Goal: Information Seeking & Learning: Learn about a topic

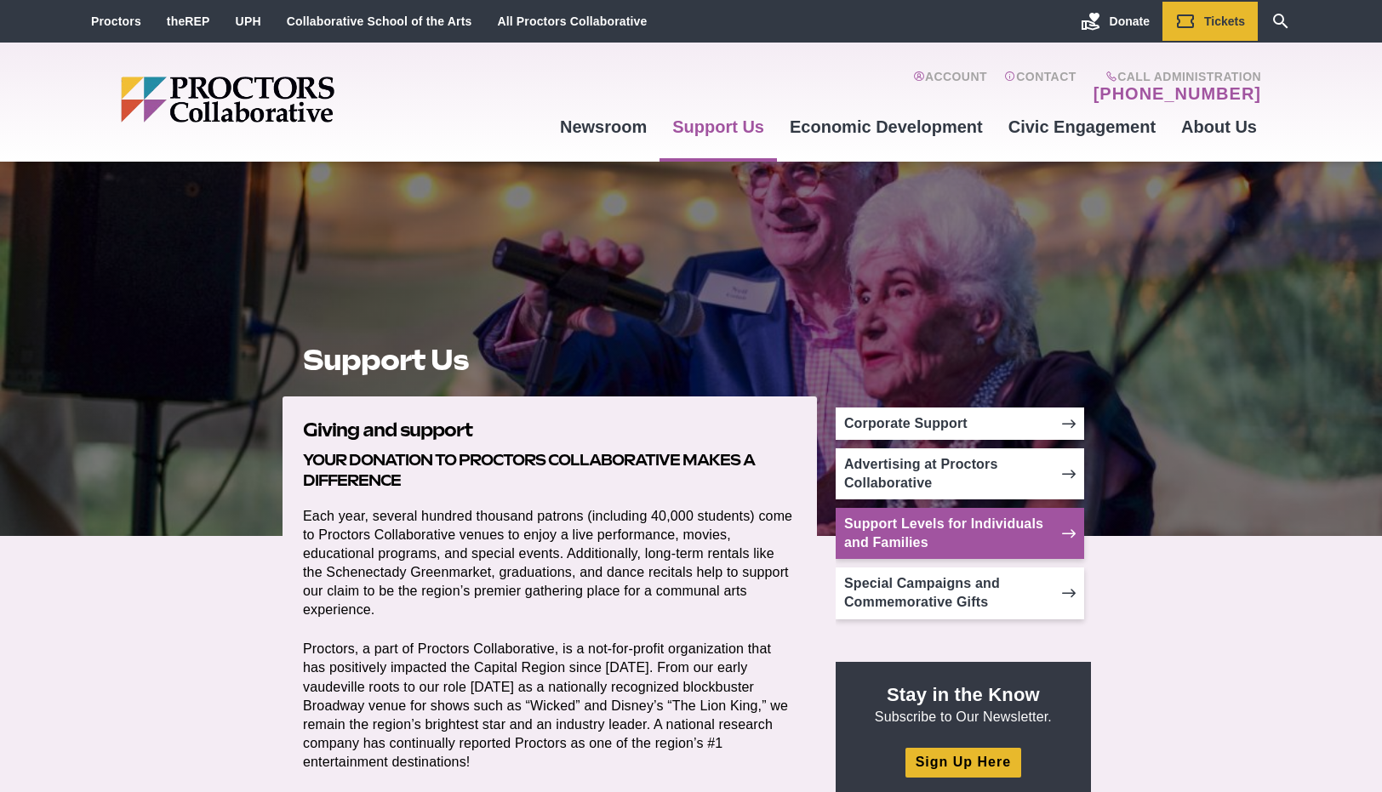
click at [934, 526] on link "Support Levels for Individuals and Families" at bounding box center [960, 533] width 248 height 51
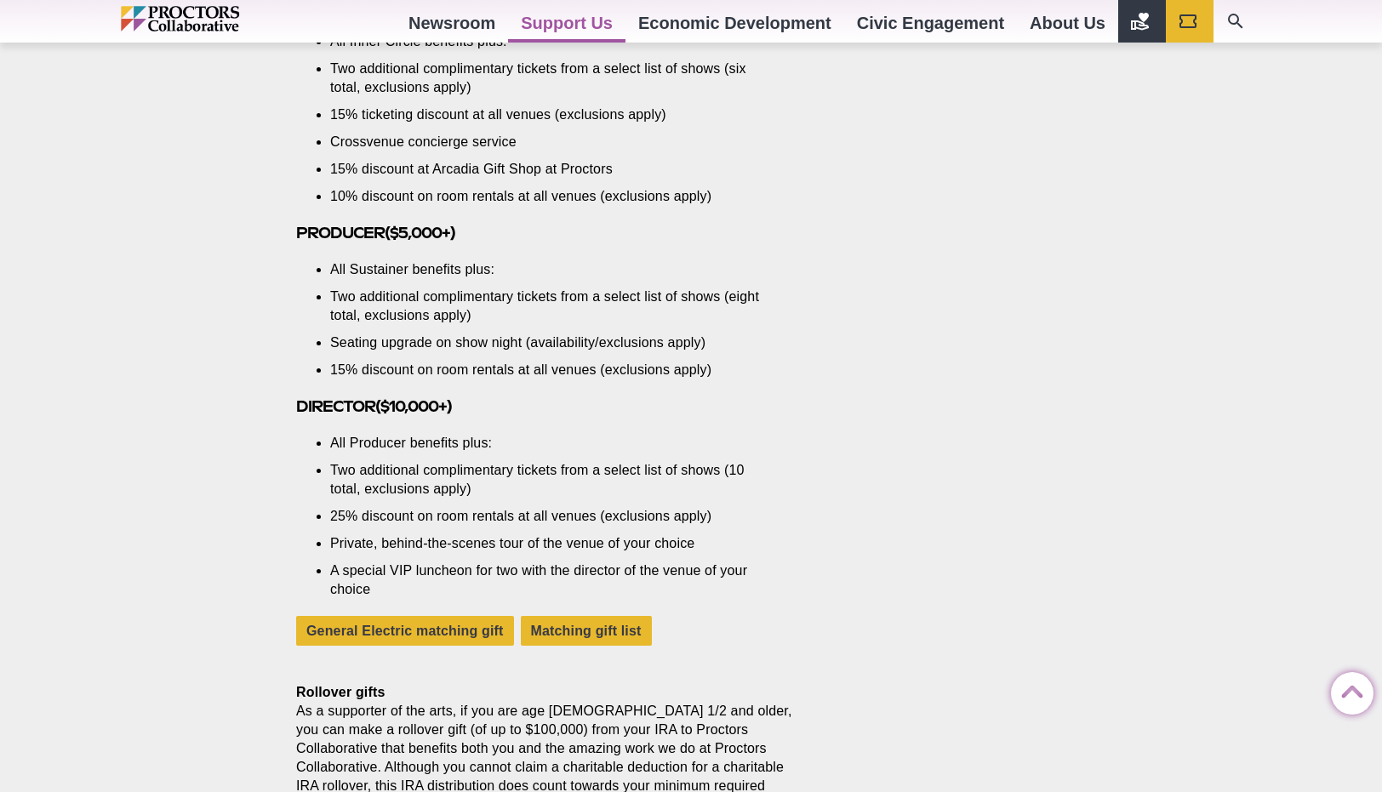
scroll to position [2250, 0]
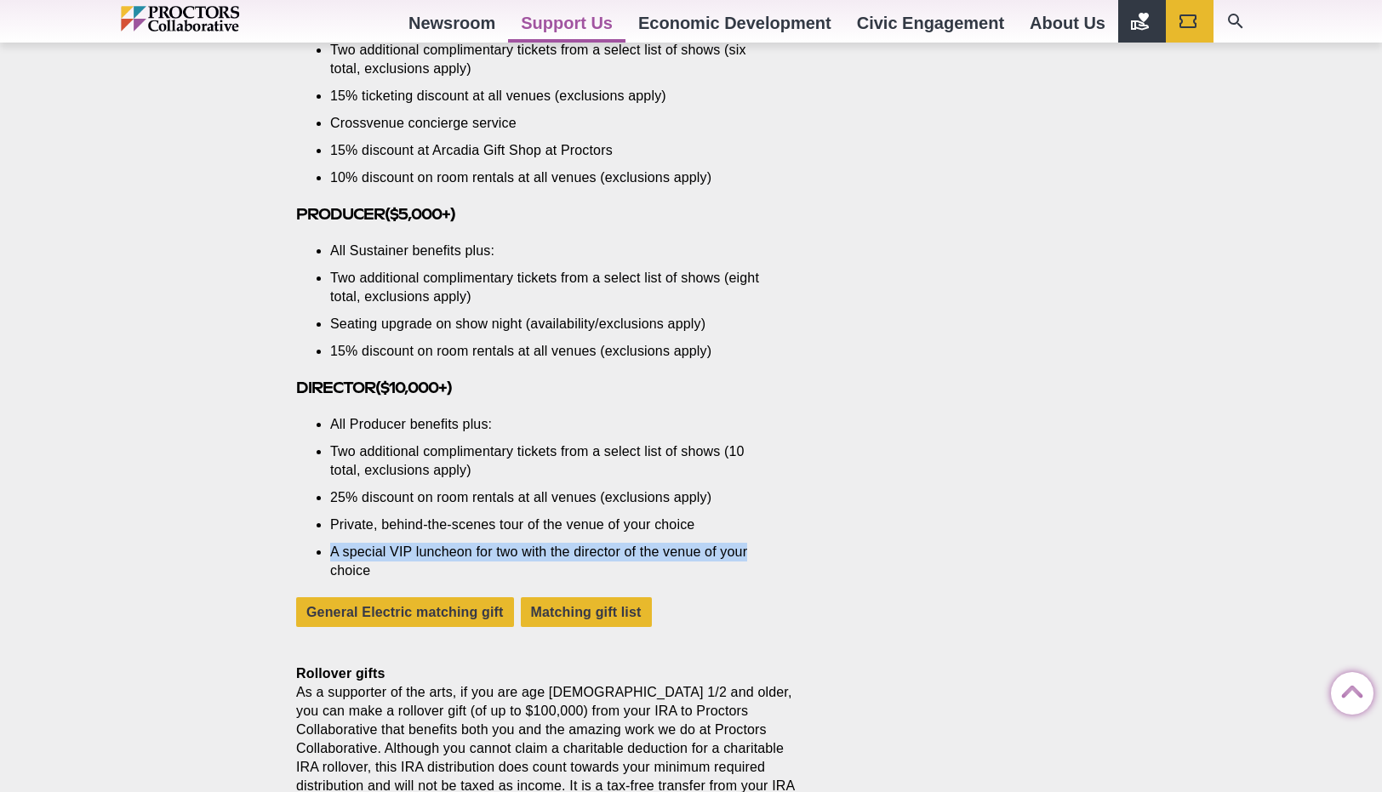
drag, startPoint x: 1391, startPoint y: 132, endPoint x: 1332, endPoint y: 568, distance: 439.6
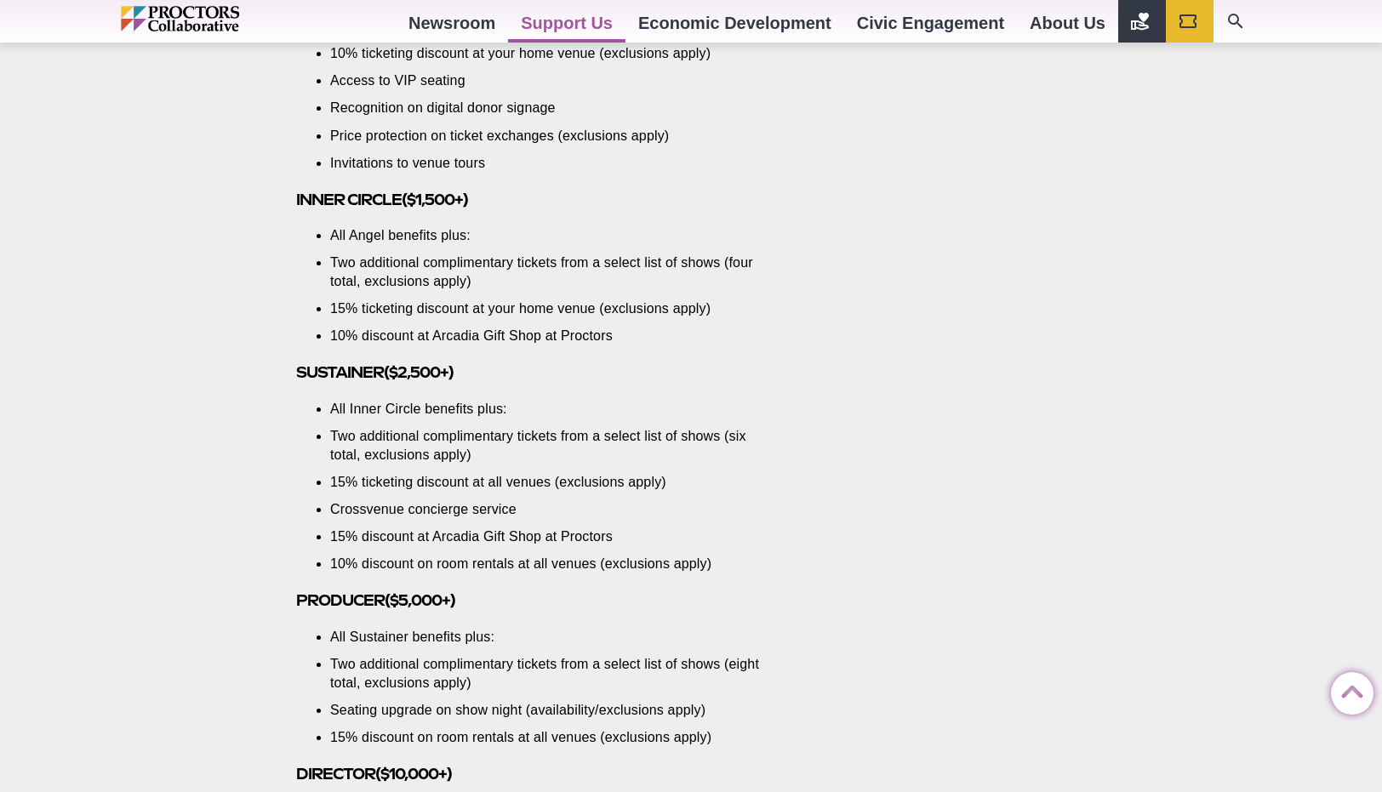
scroll to position [597, 0]
